Goal: Answer question/provide support: Share knowledge or assist other users

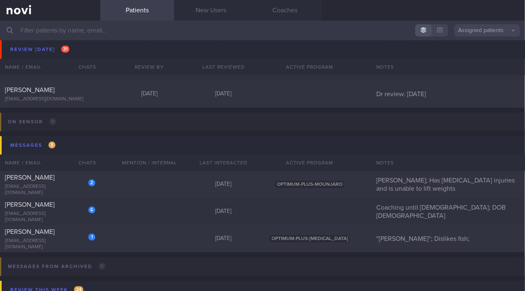
scroll to position [3599, 0]
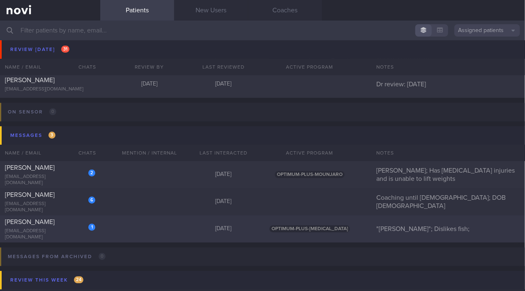
click at [62, 230] on div "1 [PERSON_NAME] [EMAIL_ADDRESS][DOMAIN_NAME]" at bounding box center [50, 229] width 100 height 23
select select "9"
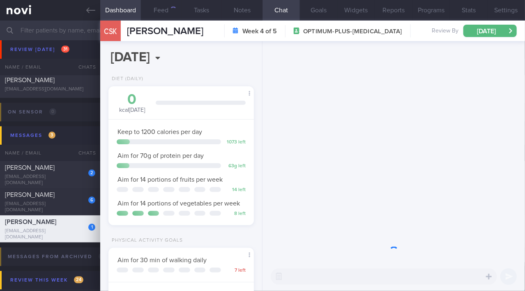
scroll to position [74, 125]
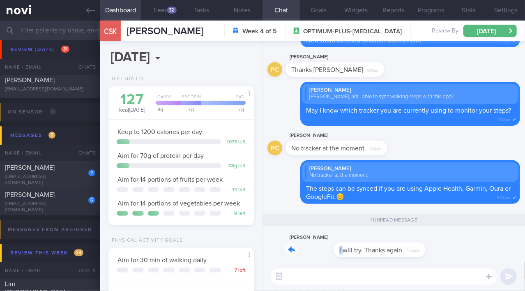
drag, startPoint x: 295, startPoint y: 246, endPoint x: 438, endPoint y: 239, distance: 143.5
click at [438, 239] on div "PC [PERSON_NAME] I will try. Thanks again. 11:34am" at bounding box center [393, 247] width 252 height 30
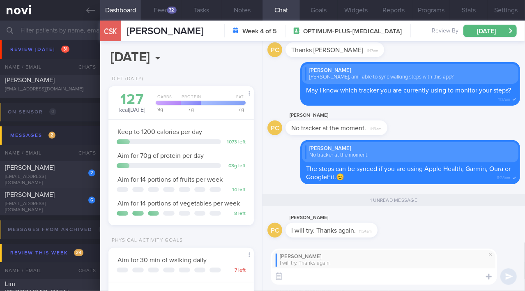
paste textarea "Once you have received your tracker, you may go to Settings → Integrations and …"
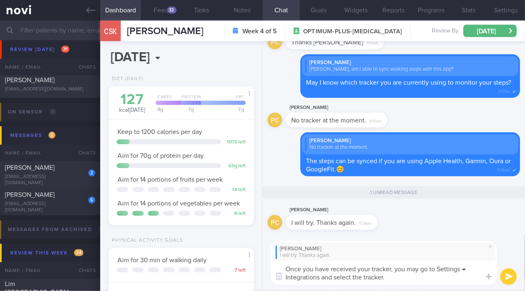
click at [394, 270] on textarea "Once you have received your tracker, you may go to Settings → Integrations and …" at bounding box center [384, 272] width 226 height 24
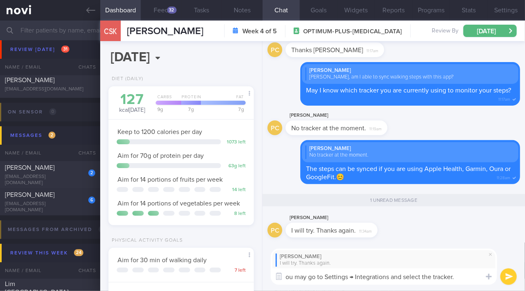
type textarea "You may go to Settings → Integrations and select the tracker."
click at [468, 277] on textarea "You may go to Settings → Integrations and select the tracker." at bounding box center [384, 276] width 226 height 16
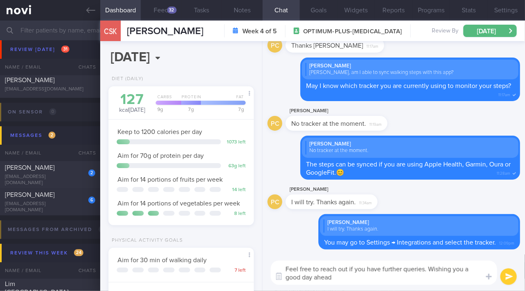
type textarea "Feel free to reach out if you have further queries. Wishing you a good day ahea…"
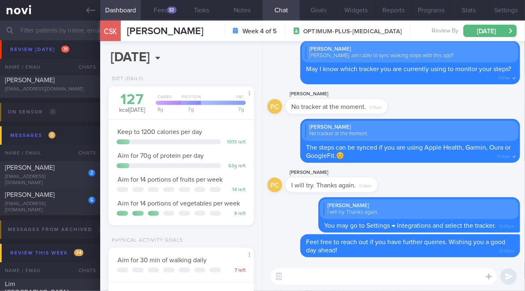
click at [68, 28] on input "text" at bounding box center [262, 31] width 525 height 20
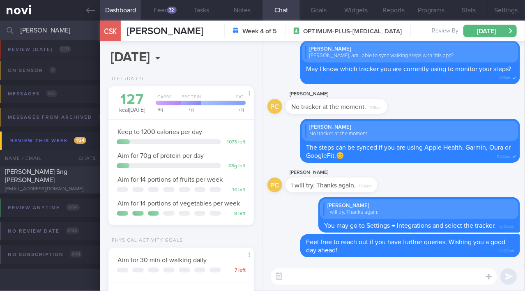
scroll to position [30, 0]
type input "[PERSON_NAME]"
click at [47, 180] on div "[PERSON_NAME] Sng [PERSON_NAME] [EMAIL_ADDRESS][DOMAIN_NAME]" at bounding box center [50, 180] width 100 height 25
type input "SAF LIP"
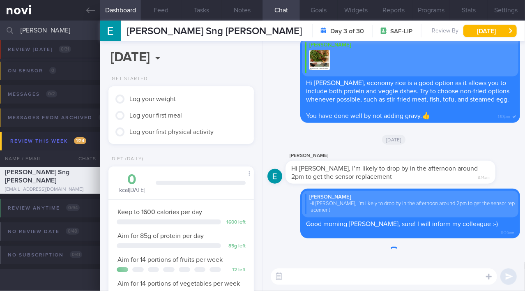
scroll to position [64, 129]
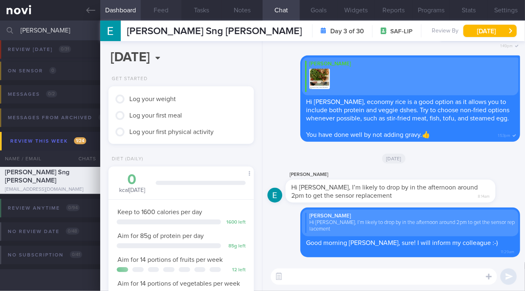
click at [158, 11] on button "Feed" at bounding box center [161, 10] width 41 height 21
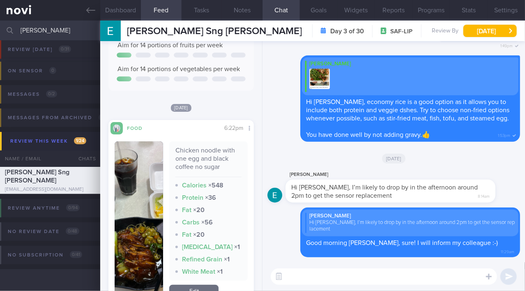
scroll to position [122, 0]
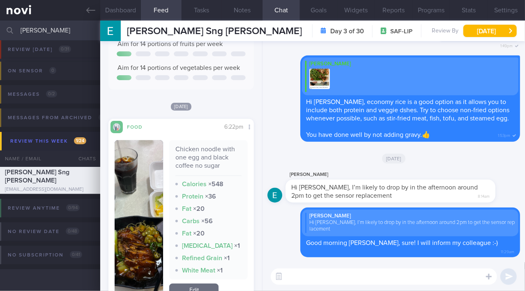
click at [136, 222] on img "button" at bounding box center [139, 219] width 48 height 158
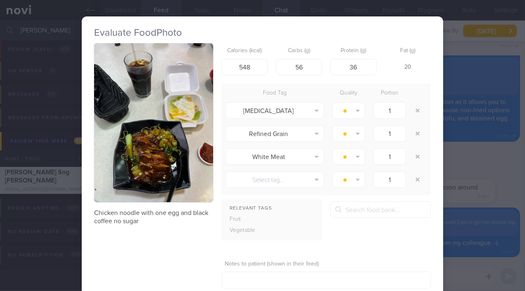
click at [77, 44] on div "Evaluate Food Photo Chicken noodle with one egg and black coffee no sugar Calor…" at bounding box center [262, 145] width 525 height 291
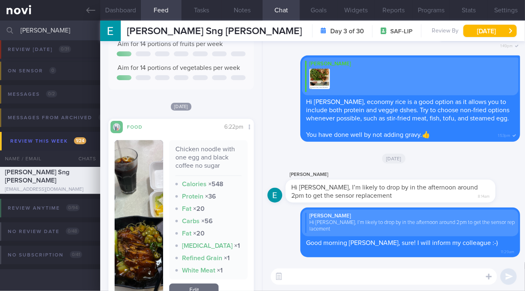
click at [139, 239] on img "button" at bounding box center [139, 219] width 48 height 158
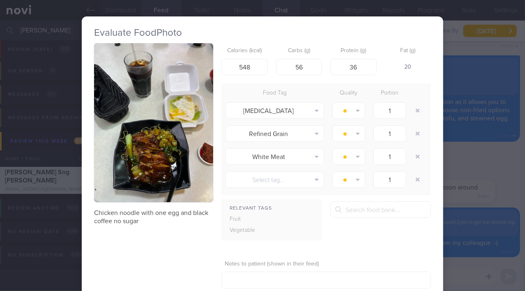
click at [174, 166] on img "button" at bounding box center [153, 122] width 119 height 159
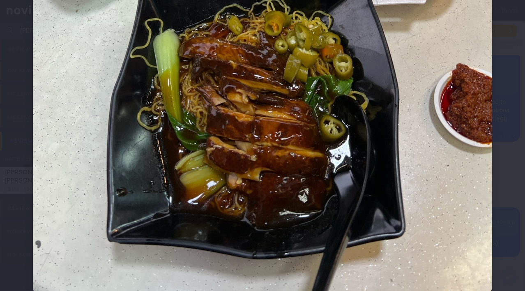
scroll to position [335, 0]
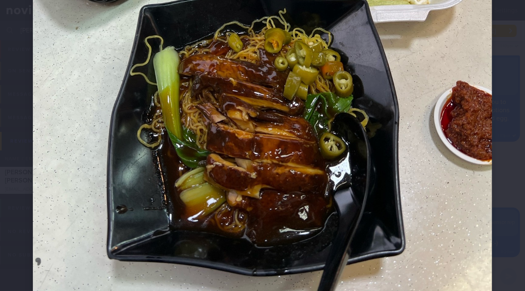
click at [409, 199] on img at bounding box center [262, 4] width 459 height 612
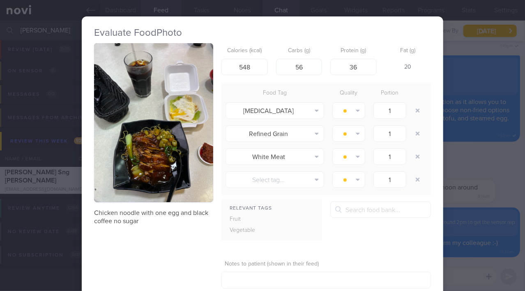
click at [494, 188] on div "Evaluate Food Photo Chicken noodle with one egg and black coffee no sugar Calor…" at bounding box center [262, 145] width 525 height 291
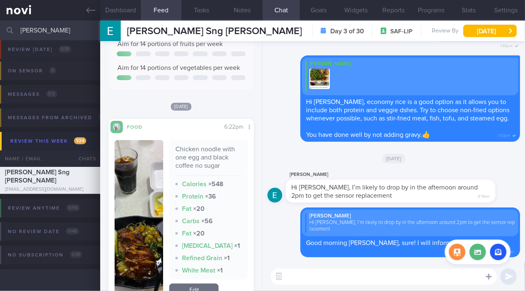
click at [490, 275] on icon at bounding box center [489, 276] width 6 height 7
click at [477, 250] on label at bounding box center [477, 251] width 16 height 16
click at [0, 0] on input "file" at bounding box center [0, 0] width 0 height 0
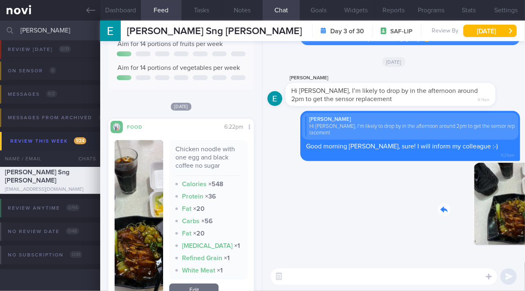
drag, startPoint x: 445, startPoint y: 192, endPoint x: 524, endPoint y: 174, distance: 80.8
click at [524, 174] on div "Delete 12:13pm [GEOGRAPHIC_DATA] [PERSON_NAME] Hi [PERSON_NAME], I’m likely to …" at bounding box center [393, 151] width 262 height 221
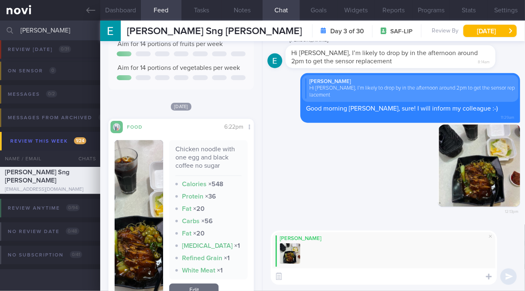
paste textarea "Great job choosing black coffee and adding an egg! A gentle reminder: remove th…"
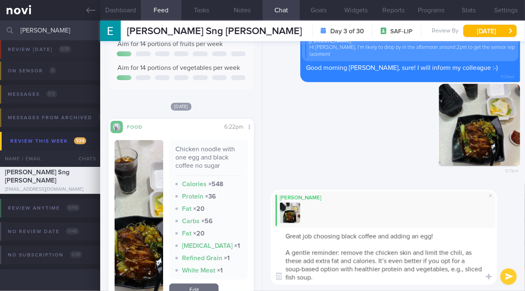
click at [342, 250] on textarea "Great job choosing black coffee and adding an egg! A gentle reminder: remove th…" at bounding box center [384, 255] width 226 height 57
type textarea "Great job choosing black coffee and adding an egg! A gentle reminder to remove …"
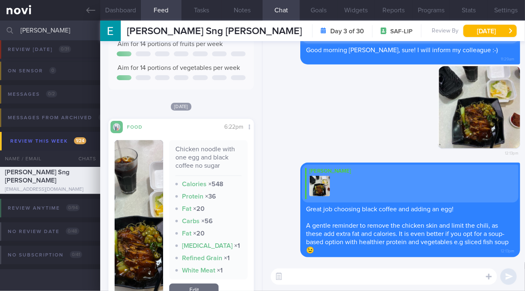
click at [47, 30] on input "[PERSON_NAME]" at bounding box center [262, 31] width 525 height 20
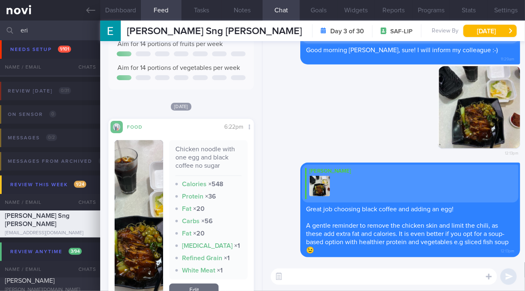
scroll to position [46, 0]
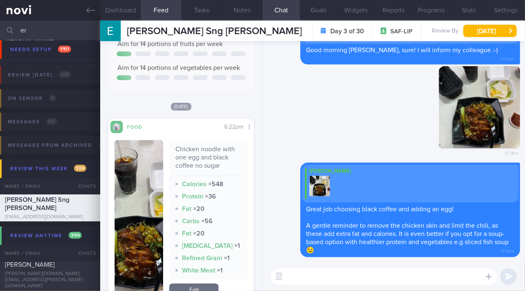
type input "e"
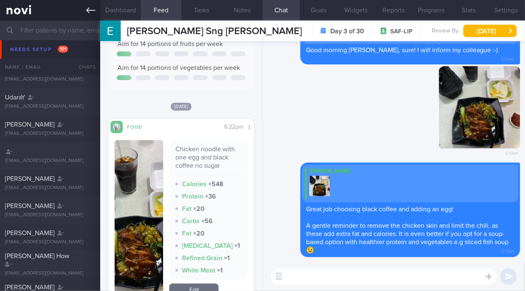
click at [90, 13] on icon at bounding box center [90, 10] width 9 height 9
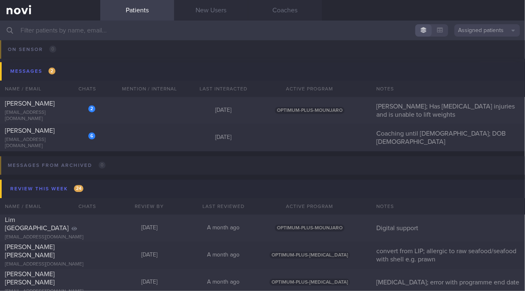
scroll to position [3662, 0]
click at [46, 109] on div "[PERSON_NAME]" at bounding box center [49, 105] width 88 height 8
select select "9"
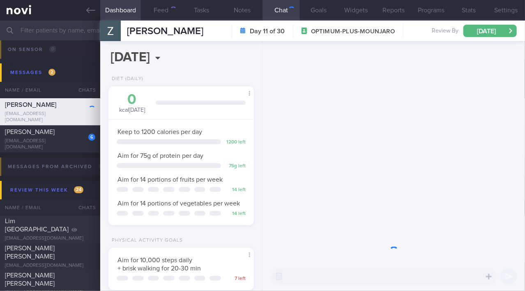
scroll to position [74, 125]
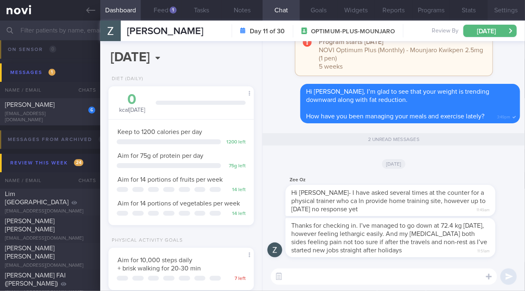
click at [498, 8] on button "Settings" at bounding box center [505, 10] width 37 height 21
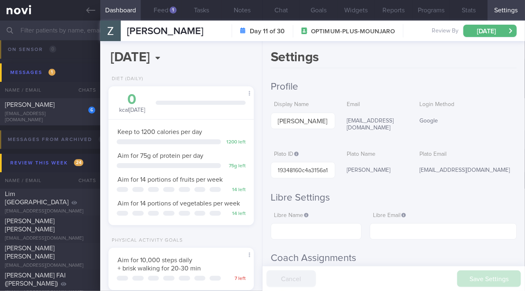
drag, startPoint x: 344, startPoint y: 163, endPoint x: 385, endPoint y: 174, distance: 42.8
click at [385, 174] on div "[PERSON_NAME]" at bounding box center [375, 170] width 64 height 17
copy div "[PERSON_NAME]"
